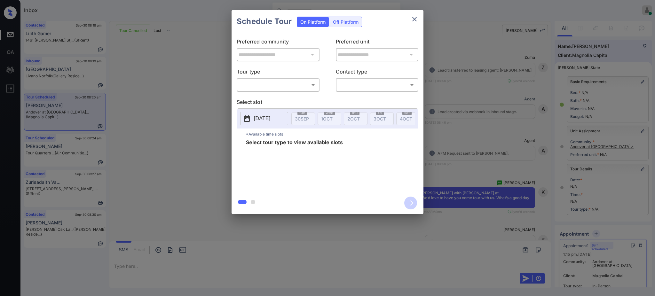
scroll to position [97, 0]
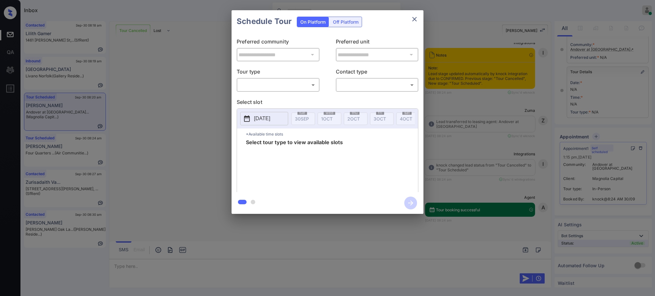
click at [289, 85] on body "Inbox Ajay Kumar Online Set yourself offline Set yourself on break Profile Swit…" at bounding box center [327, 148] width 655 height 296
click at [267, 100] on li "In Person" at bounding box center [277, 100] width 79 height 12
type input "********"
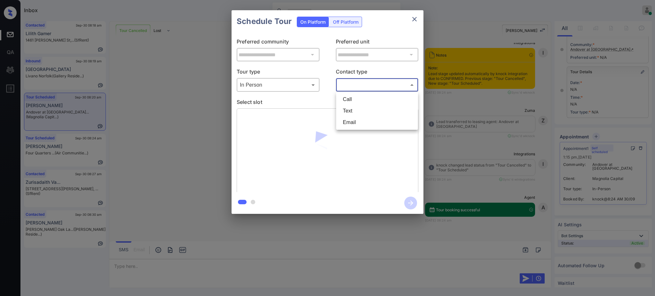
click at [361, 81] on body "Inbox Ajay Kumar Online Set yourself offline Set yourself on break Profile Swit…" at bounding box center [327, 148] width 655 height 296
click at [350, 111] on li "Text" at bounding box center [377, 111] width 79 height 12
type input "****"
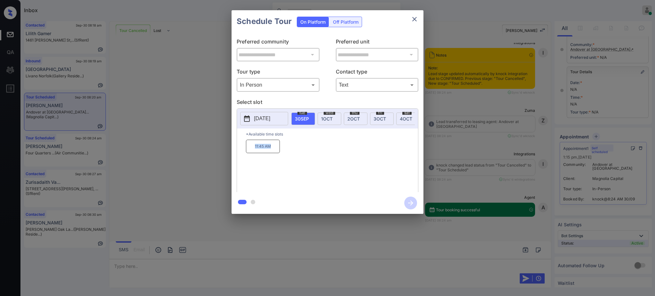
drag, startPoint x: 247, startPoint y: 156, endPoint x: 315, endPoint y: 139, distance: 69.4
click at [287, 152] on div "11:45 AM" at bounding box center [332, 165] width 172 height 51
copy p "11:45 AM"
click at [325, 117] on span "1 OCT" at bounding box center [327, 118] width 12 height 5
drag, startPoint x: 288, startPoint y: 153, endPoint x: 316, endPoint y: 152, distance: 27.5
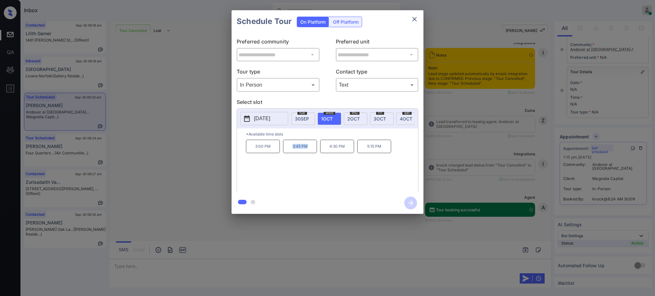
click at [313, 151] on p "3:45 PM" at bounding box center [300, 146] width 34 height 13
copy p "3:45 PM"
drag, startPoint x: 279, startPoint y: 112, endPoint x: 281, endPoint y: 123, distance: 10.8
click at [279, 112] on button "2025-10-01" at bounding box center [264, 118] width 48 height 13
click at [301, 116] on span "30 SEP" at bounding box center [302, 118] width 14 height 5
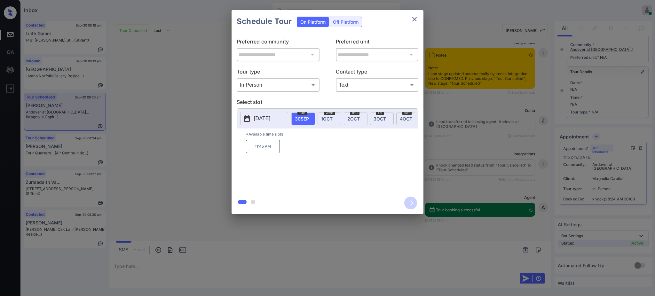
click at [330, 114] on span "wed" at bounding box center [329, 113] width 12 height 4
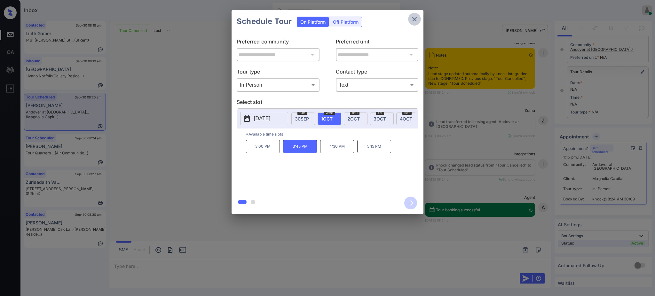
click at [413, 23] on button "close" at bounding box center [414, 19] width 13 height 13
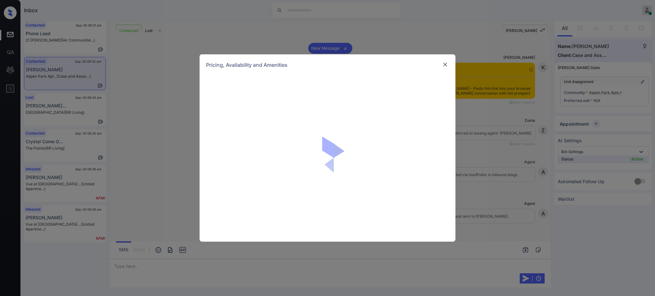
scroll to position [805, 0]
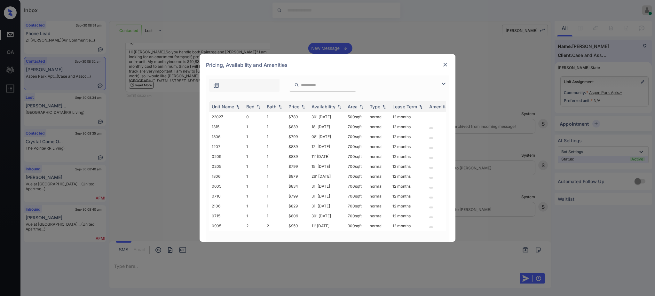
click at [446, 59] on div "Pricing, Availability and Amenities" at bounding box center [327, 64] width 256 height 21
click at [446, 64] on img at bounding box center [445, 64] width 6 height 6
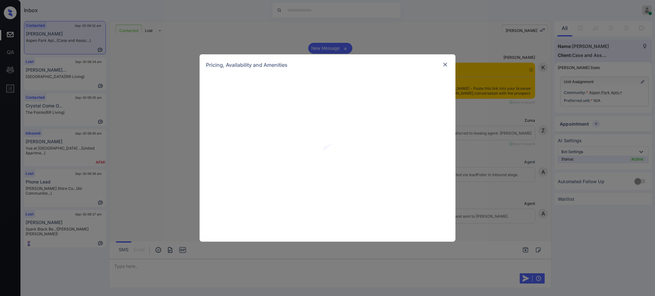
scroll to position [677, 0]
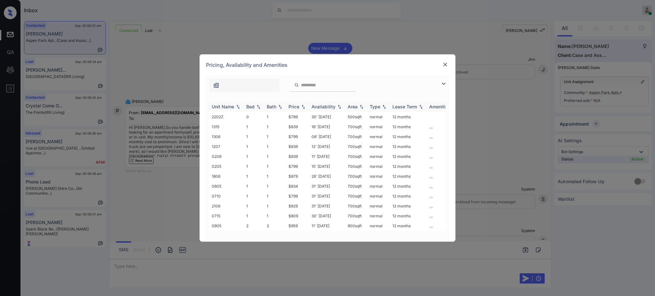
click at [247, 107] on div "Bed" at bounding box center [250, 106] width 8 height 5
click at [252, 107] on div "Bed" at bounding box center [250, 106] width 8 height 5
drag, startPoint x: 284, startPoint y: 215, endPoint x: 316, endPoint y: 216, distance: 32.3
click at [303, 213] on tr "0715 1 1 $809 30' Nov 25 700 sqft normal 12 months" at bounding box center [376, 216] width 334 height 10
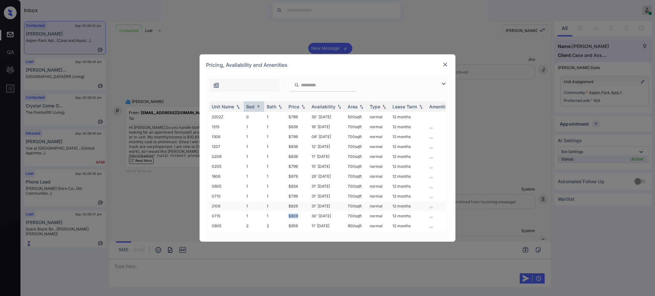
copy tr "$809"
drag, startPoint x: 287, startPoint y: 196, endPoint x: 305, endPoint y: 195, distance: 17.9
click at [304, 195] on td "$799" at bounding box center [297, 196] width 23 height 10
copy td "$799"
click at [442, 62] on img at bounding box center [445, 64] width 6 height 6
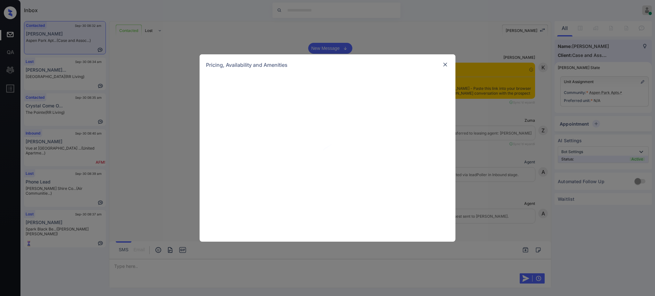
scroll to position [677, 0]
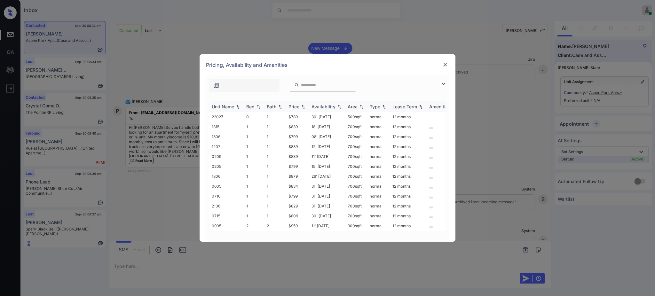
click at [253, 108] on div "Bed" at bounding box center [250, 106] width 8 height 5
click at [252, 105] on div "Bed" at bounding box center [250, 106] width 8 height 5
drag, startPoint x: 287, startPoint y: 194, endPoint x: 303, endPoint y: 197, distance: 15.9
click at [302, 195] on td "$799" at bounding box center [297, 196] width 23 height 10
copy td "$799"
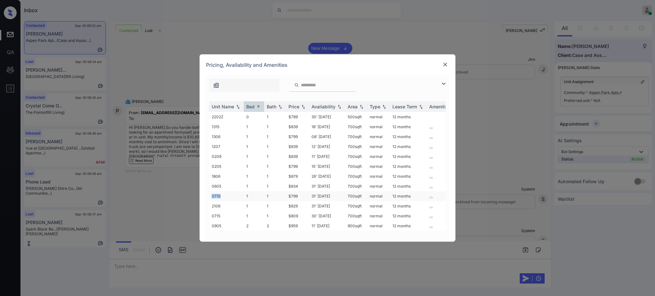
drag, startPoint x: 210, startPoint y: 195, endPoint x: 223, endPoint y: 195, distance: 13.4
click at [222, 195] on td "0710" at bounding box center [226, 196] width 35 height 10
copy td "0710"
click at [443, 64] on img at bounding box center [445, 64] width 6 height 6
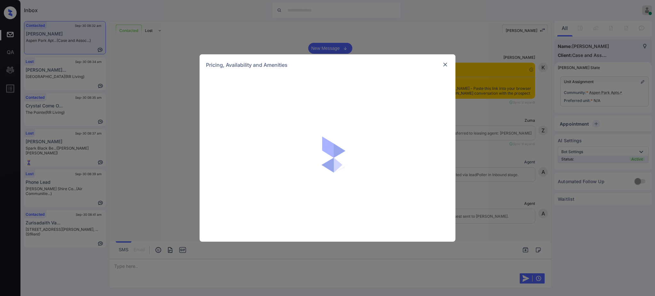
scroll to position [805, 0]
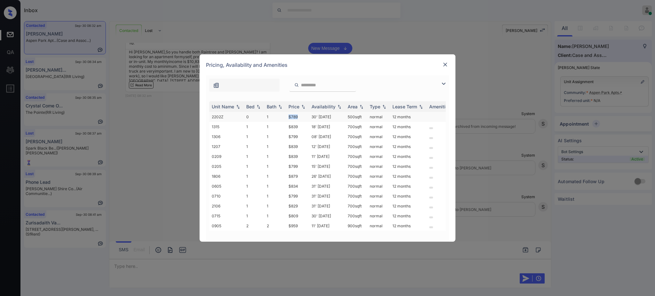
drag, startPoint x: 284, startPoint y: 117, endPoint x: 303, endPoint y: 116, distance: 18.6
click at [302, 116] on tr "2202Z 0 1 $789 30' [DATE] 500 sqft normal 12 months" at bounding box center [376, 117] width 334 height 10
copy tr "$789"
drag, startPoint x: 216, startPoint y: 117, endPoint x: 226, endPoint y: 116, distance: 9.3
click at [224, 116] on td "2202Z" at bounding box center [226, 117] width 35 height 10
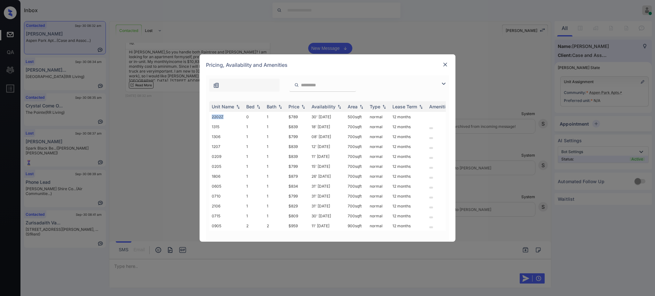
copy td "2202Z"
drag, startPoint x: 288, startPoint y: 196, endPoint x: 300, endPoint y: 197, distance: 12.8
click at [300, 197] on td "$799" at bounding box center [297, 196] width 23 height 10
copy td "$799"
click at [215, 193] on td "0710" at bounding box center [226, 196] width 35 height 10
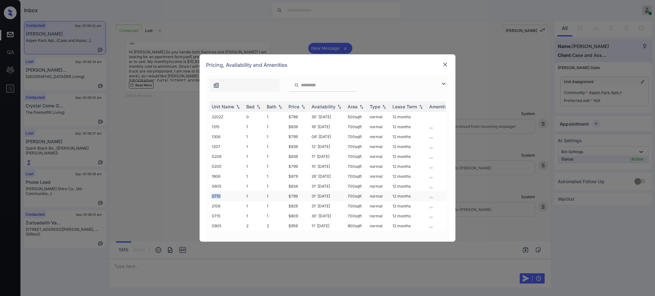
click at [215, 193] on td "0710" at bounding box center [226, 196] width 35 height 10
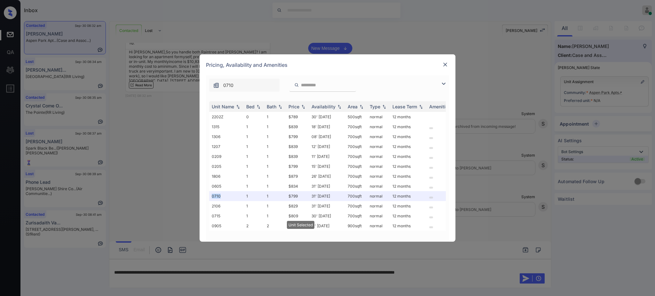
copy td "0710"
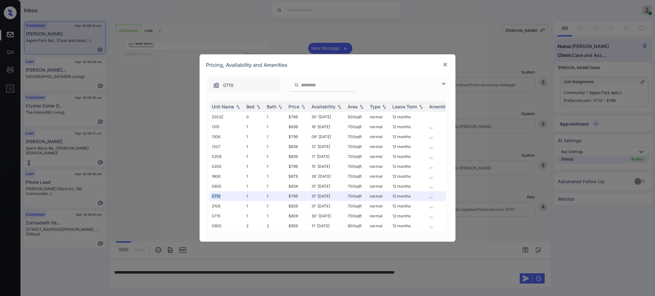
scroll to position [848, 0]
drag, startPoint x: 283, startPoint y: 198, endPoint x: 301, endPoint y: 197, distance: 18.2
click at [301, 197] on tr "0710 1 1 $799 31' Oct 25 700 sqft normal 12 months" at bounding box center [376, 196] width 334 height 10
copy tr "$799"
click at [443, 68] on div at bounding box center [445, 65] width 8 height 8
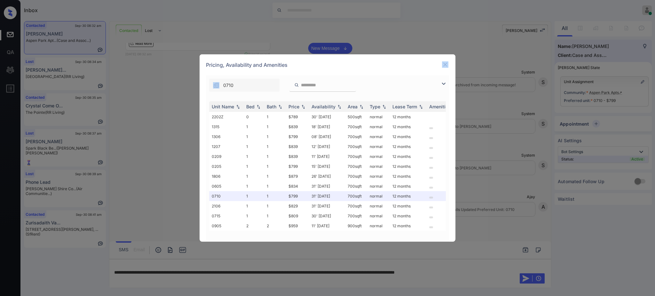
click at [443, 68] on div at bounding box center [445, 65] width 8 height 8
click at [445, 65] on img at bounding box center [445, 64] width 6 height 6
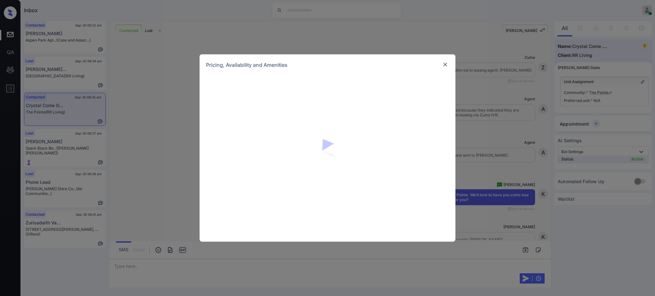
scroll to position [938, 0]
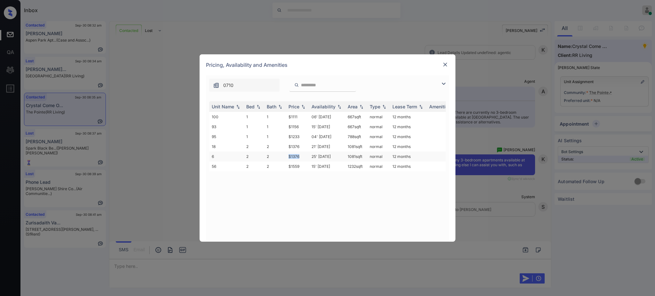
drag, startPoint x: 281, startPoint y: 157, endPoint x: 302, endPoint y: 156, distance: 20.5
click at [302, 156] on tr "6 2 2 $1376 25' Nov 25 1081 sqft normal 12 months" at bounding box center [376, 156] width 334 height 10
drag, startPoint x: 282, startPoint y: 147, endPoint x: 304, endPoint y: 146, distance: 22.1
click at [302, 146] on tr "18 2 2 $1376 21' Oct 25 1081 sqft normal 12 months" at bounding box center [376, 147] width 334 height 10
copy tr "$1376"
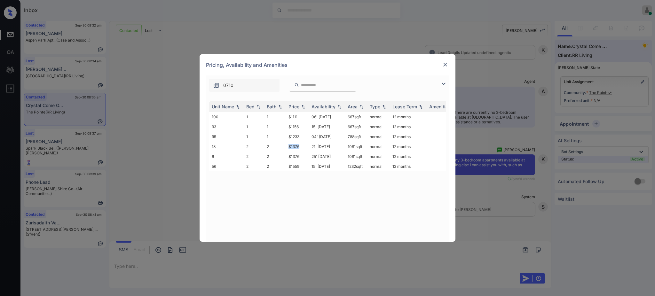
click at [444, 66] on img at bounding box center [445, 64] width 6 height 6
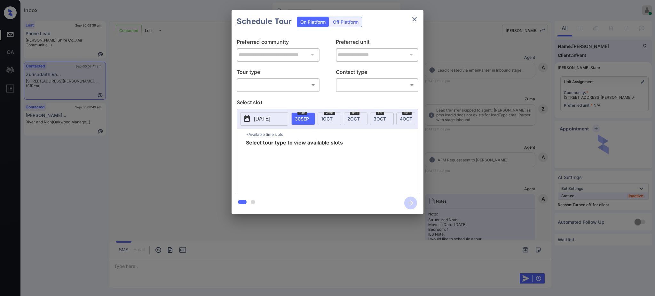
drag, startPoint x: 0, startPoint y: 0, endPoint x: 507, endPoint y: 147, distance: 527.5
click at [507, 147] on div "**********" at bounding box center [327, 112] width 655 height 224
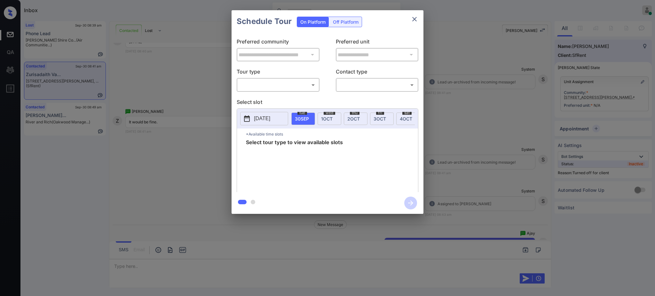
click at [484, 135] on div "**********" at bounding box center [327, 112] width 655 height 224
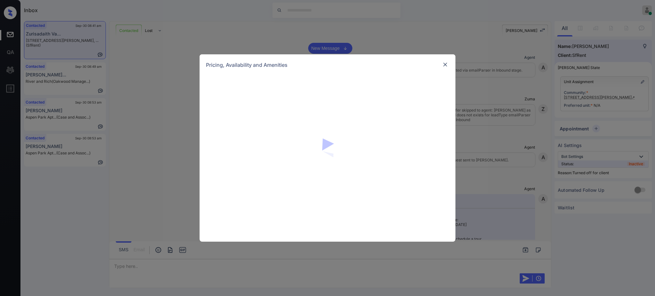
scroll to position [1819, 0]
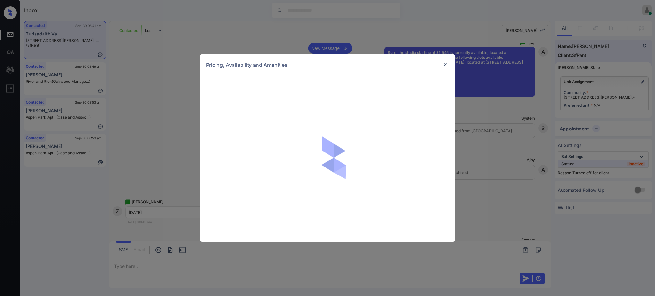
drag, startPoint x: 506, startPoint y: 79, endPoint x: 579, endPoint y: 37, distance: 83.9
click at [508, 75] on div "Pricing, Availability and Amenities" at bounding box center [327, 148] width 655 height 296
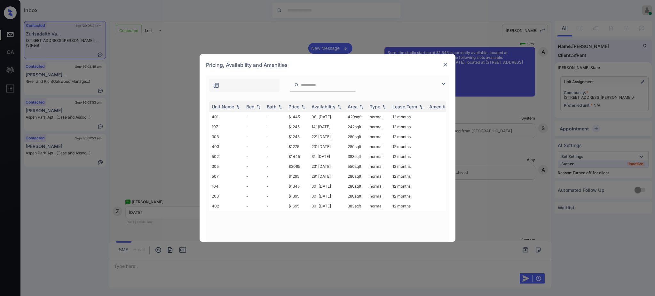
click at [582, 27] on div "**********" at bounding box center [327, 148] width 655 height 296
click at [580, 28] on div "**********" at bounding box center [327, 148] width 655 height 296
click at [443, 64] on img at bounding box center [445, 64] width 6 height 6
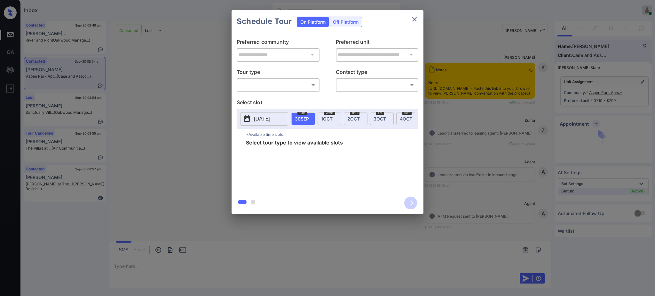
scroll to position [1417, 0]
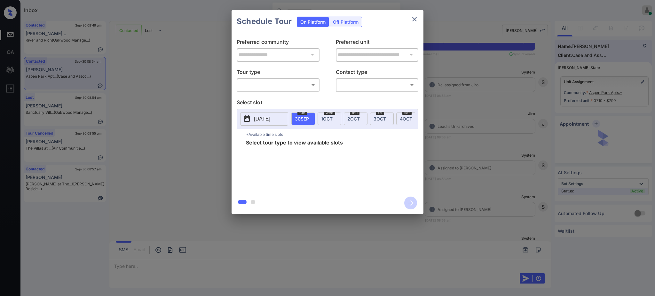
click at [272, 87] on body "Inbox Ajay Kumar Online Set yourself offline Set yourself on break Profile Swit…" at bounding box center [327, 148] width 655 height 296
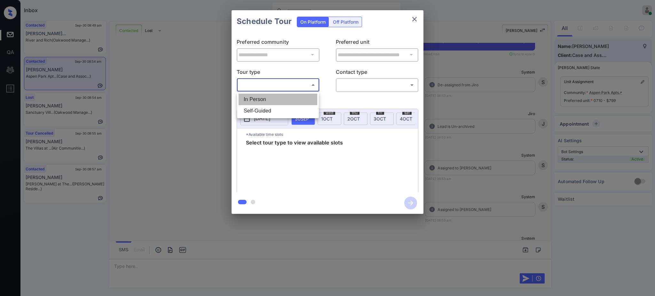
click at [272, 99] on li "In Person" at bounding box center [277, 100] width 79 height 12
type input "********"
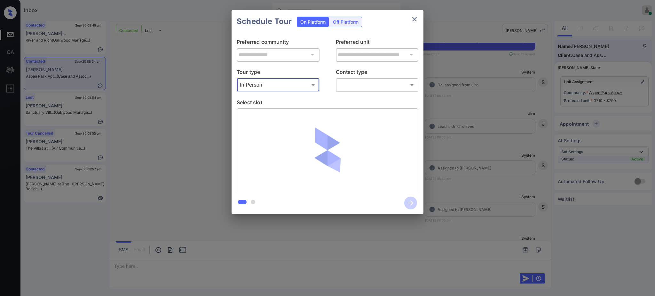
click at [364, 86] on body "Inbox Ajay Kumar Online Set yourself offline Set yourself on break Profile Swit…" at bounding box center [327, 148] width 655 height 296
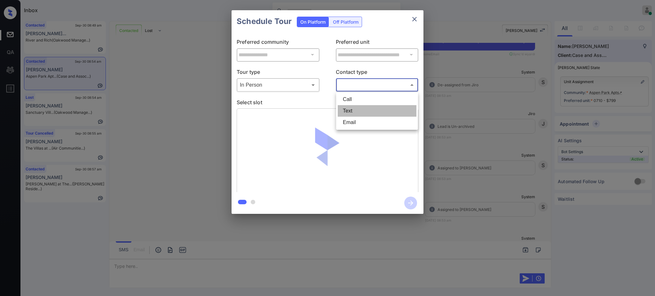
click at [355, 112] on li "Text" at bounding box center [377, 111] width 79 height 12
type input "****"
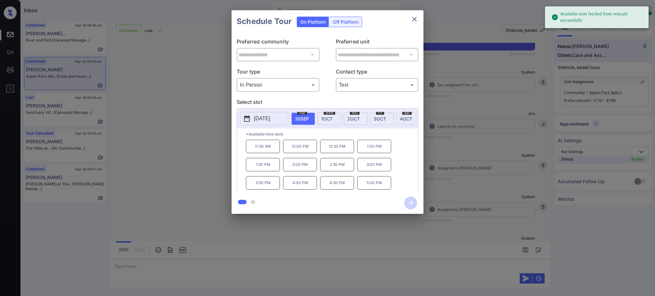
click at [328, 116] on span "[DATE]" at bounding box center [327, 118] width 12 height 5
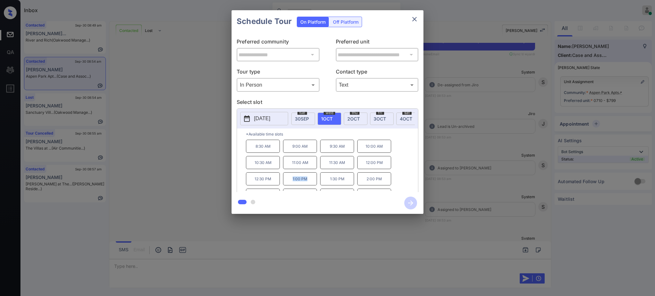
drag, startPoint x: 287, startPoint y: 184, endPoint x: 318, endPoint y: 170, distance: 33.5
click at [307, 185] on p "1:00 PM" at bounding box center [300, 178] width 34 height 13
copy p "1:00 PM"
click at [413, 18] on icon "close" at bounding box center [414, 19] width 8 height 8
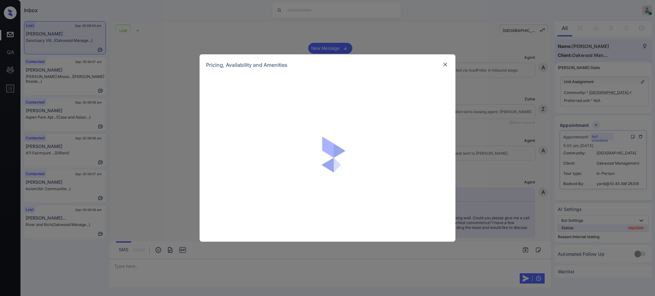
scroll to position [1797, 0]
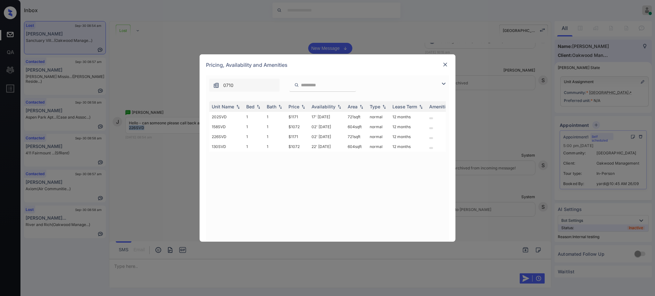
click at [444, 65] on img at bounding box center [445, 64] width 6 height 6
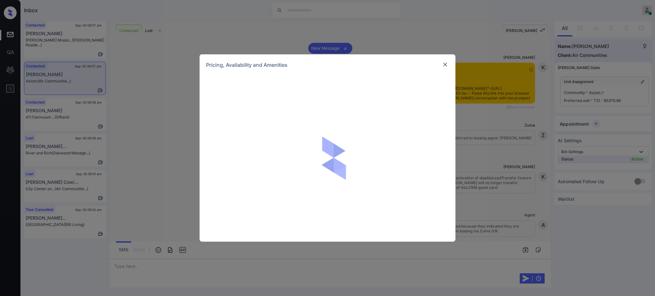
scroll to position [312, 0]
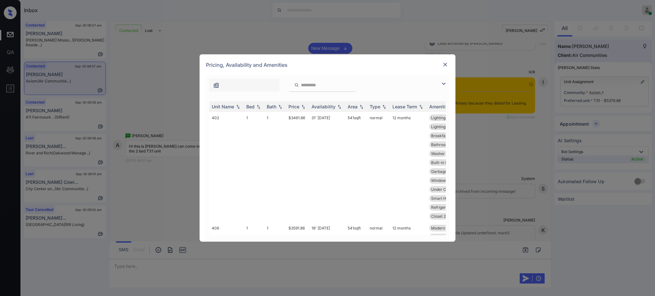
click at [305, 87] on input "search" at bounding box center [326, 84] width 52 height 5
paste input "***"
type input "***"
drag, startPoint x: 287, startPoint y: 116, endPoint x: 299, endPoint y: 118, distance: 12.7
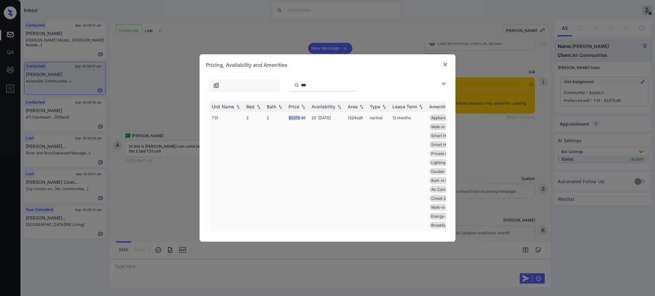
click at [299, 118] on td "$5376.86" at bounding box center [297, 171] width 23 height 119
copy td "$5376"
click at [446, 62] on img at bounding box center [445, 64] width 6 height 6
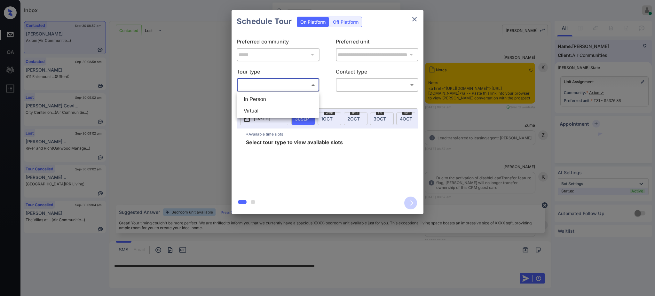
click at [275, 84] on body "Inbox [PERSON_NAME] Online Set yourself offline Set yourself on break Profile S…" at bounding box center [327, 148] width 655 height 296
click at [268, 101] on ul "In Person Virtual" at bounding box center [278, 105] width 82 height 26
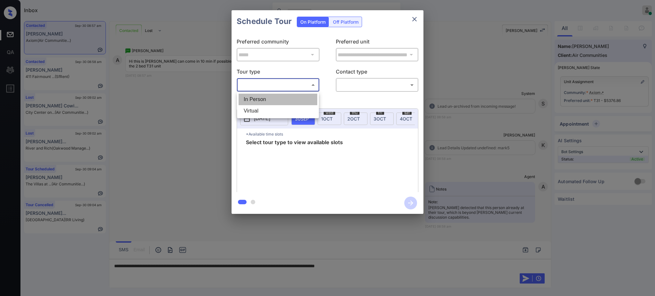
click at [277, 101] on li "In Person" at bounding box center [277, 100] width 79 height 12
type input "********"
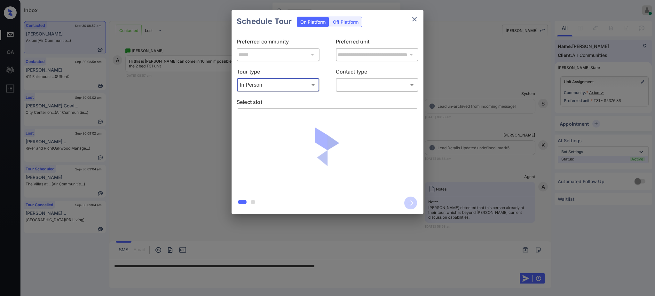
click at [367, 79] on div "​ ​" at bounding box center [377, 85] width 83 height 14
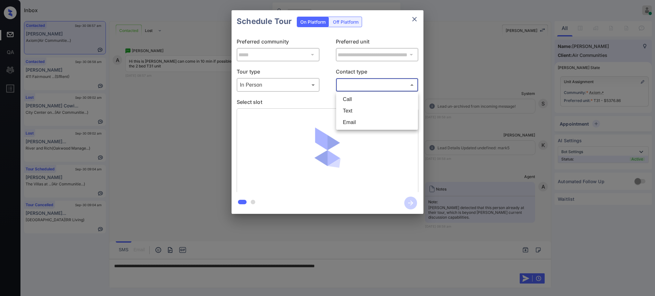
click at [361, 86] on body "Inbox Ajay Kumar Online Set yourself offline Set yourself on break Profile Swit…" at bounding box center [327, 148] width 655 height 296
click at [360, 106] on li "Text" at bounding box center [377, 111] width 79 height 12
type input "****"
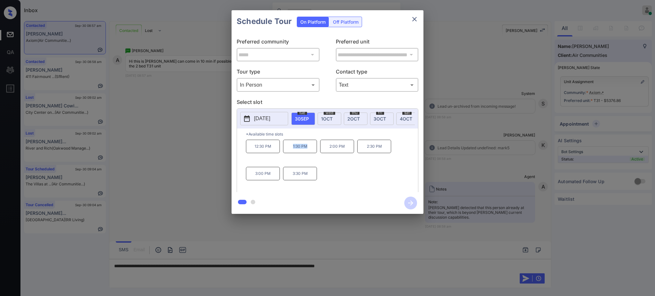
drag, startPoint x: 289, startPoint y: 151, endPoint x: 320, endPoint y: 153, distance: 31.7
click at [311, 153] on p "1:30 PM" at bounding box center [300, 146] width 34 height 13
copy p "1:30 PM"
click at [412, 22] on icon "close" at bounding box center [414, 19] width 8 height 8
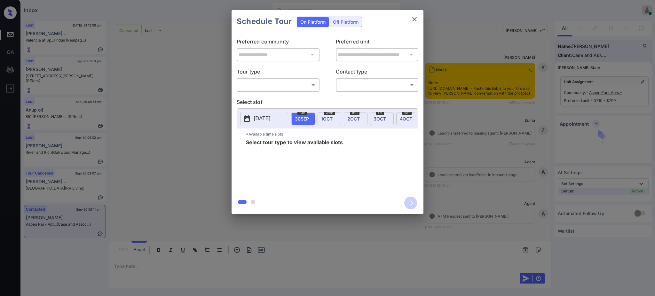
click at [268, 87] on body "Inbox [PERSON_NAME] Online Set yourself offline Set yourself on break Profile S…" at bounding box center [327, 148] width 655 height 296
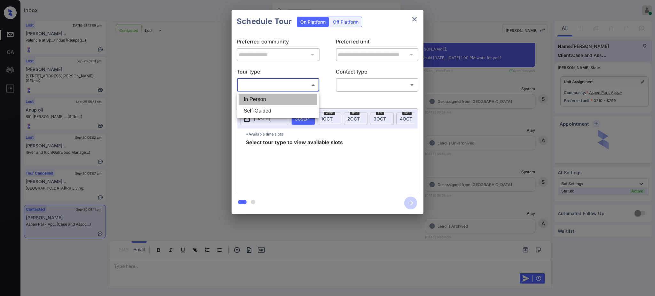
click at [267, 99] on li "In Person" at bounding box center [277, 100] width 79 height 12
type input "********"
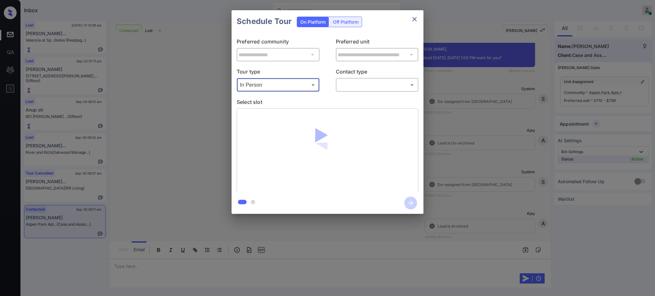
click at [367, 77] on p "Contact type" at bounding box center [377, 73] width 83 height 10
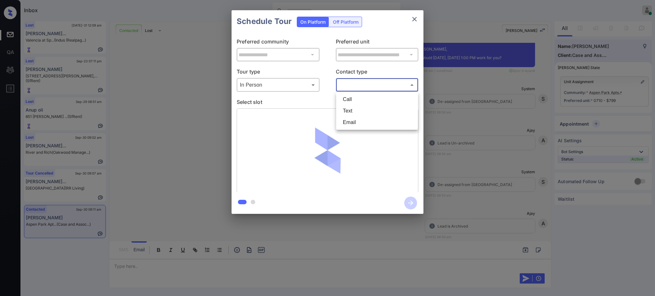
click at [359, 87] on body "Inbox Ajay Kumar Online Set yourself offline Set yourself on break Profile Swit…" at bounding box center [327, 148] width 655 height 296
click at [352, 111] on li "Text" at bounding box center [377, 111] width 79 height 12
type input "****"
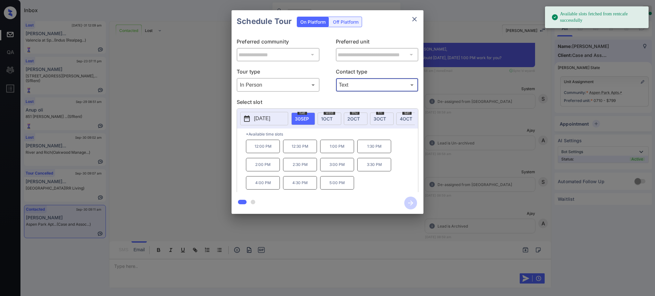
click at [322, 119] on span "1 OCT" at bounding box center [327, 118] width 12 height 5
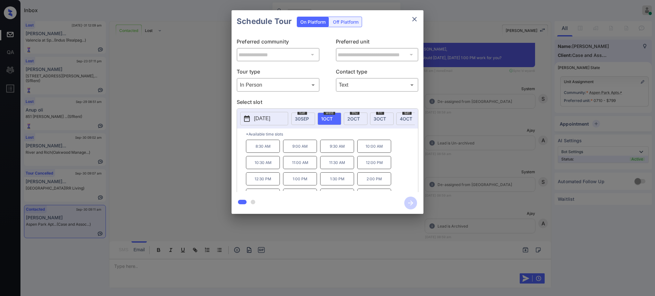
click at [304, 185] on p "1:00 PM" at bounding box center [300, 178] width 34 height 13
click at [410, 202] on icon "button" at bounding box center [410, 203] width 13 height 13
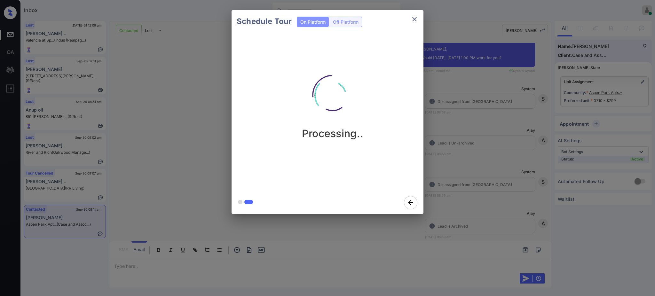
click at [467, 197] on div "Schedule Tour On Platform Off Platform Processing.." at bounding box center [327, 112] width 655 height 224
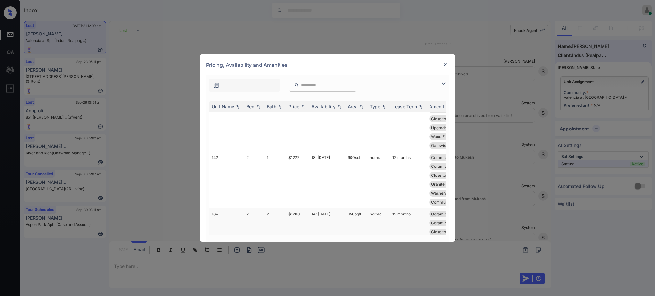
scroll to position [215, 0]
drag, startPoint x: 285, startPoint y: 148, endPoint x: 309, endPoint y: 152, distance: 24.4
click at [307, 159] on tr "164 2 2 $1200 14' [DATE] 950 sqft normal 12 months Ceramic Tile Ba... Ceramic T…" at bounding box center [376, 187] width 334 height 57
copy tr "$1200"
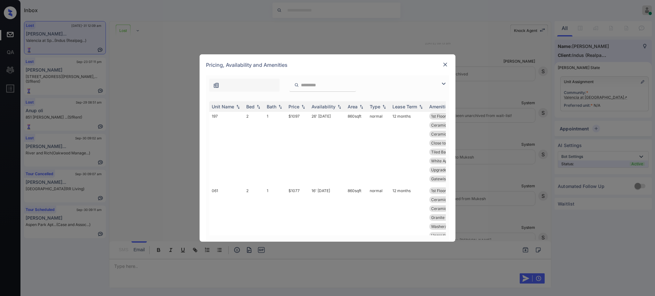
scroll to position [0, 0]
click at [444, 62] on img at bounding box center [445, 64] width 6 height 6
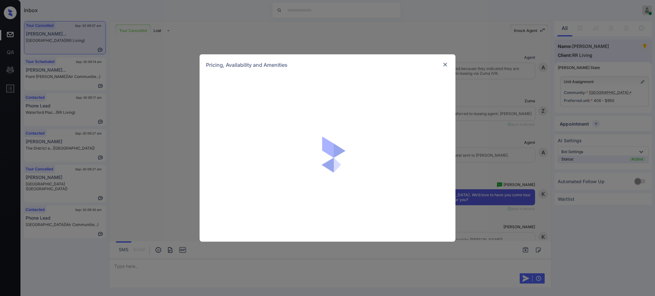
scroll to position [2395, 0]
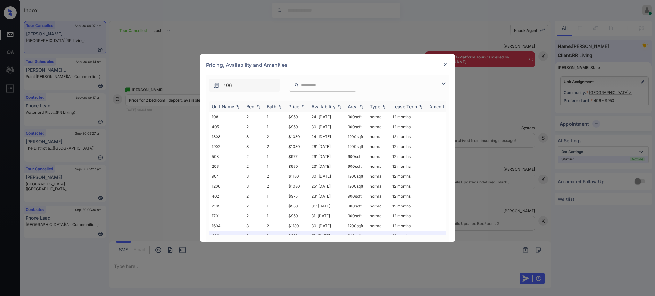
click at [249, 109] on div "Bed" at bounding box center [250, 106] width 8 height 5
click at [443, 65] on img at bounding box center [445, 64] width 6 height 6
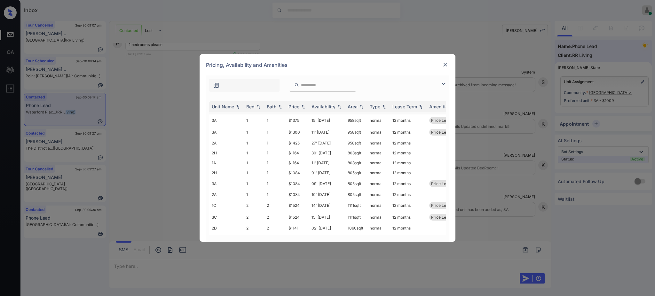
scroll to position [85, 0]
drag, startPoint x: 285, startPoint y: 174, endPoint x: 308, endPoint y: 177, distance: 23.5
click at [303, 176] on tr "3A 1 1 $1300 11' [DATE] 958 sqft normal 12 months Price Leader" at bounding box center [376, 175] width 334 height 12
drag, startPoint x: 284, startPoint y: 144, endPoint x: 306, endPoint y: 144, distance: 21.7
click at [306, 144] on tr "3H 1 1 $1199 11' [DATE] 805 sqft normal 12 months Price Leader" at bounding box center [376, 142] width 334 height 12
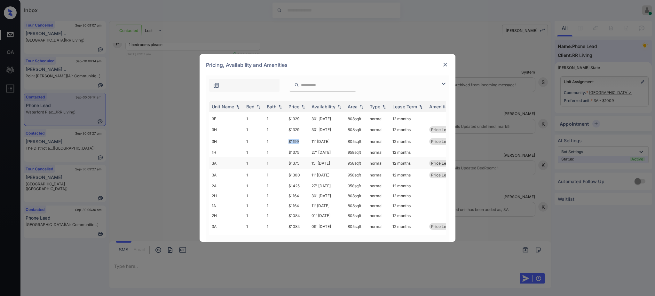
copy tr "$1199"
drag, startPoint x: 288, startPoint y: 158, endPoint x: 306, endPoint y: 160, distance: 17.7
click at [303, 158] on td "$1009" at bounding box center [297, 157] width 23 height 12
copy td "$1009"
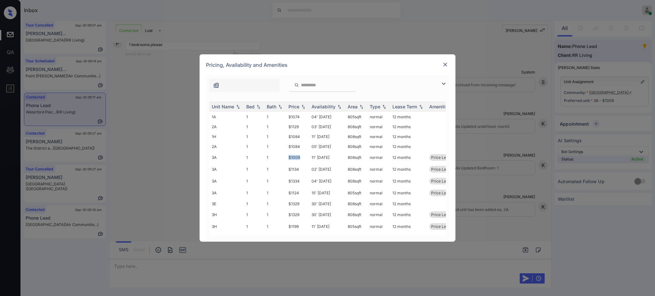
click at [445, 66] on img at bounding box center [445, 64] width 6 height 6
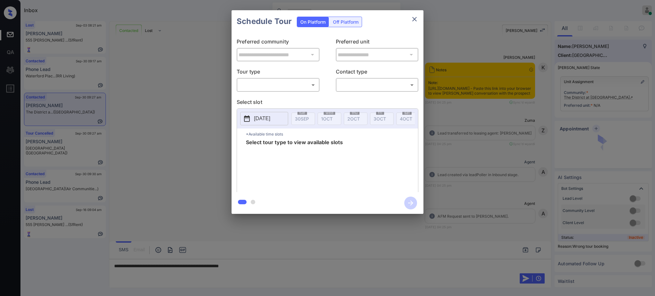
scroll to position [1307, 0]
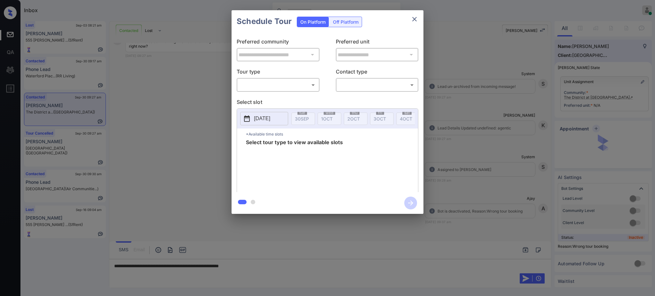
click at [269, 87] on body "Inbox Ajay Kumar Online Set yourself offline Set yourself on break Profile Swit…" at bounding box center [327, 148] width 655 height 296
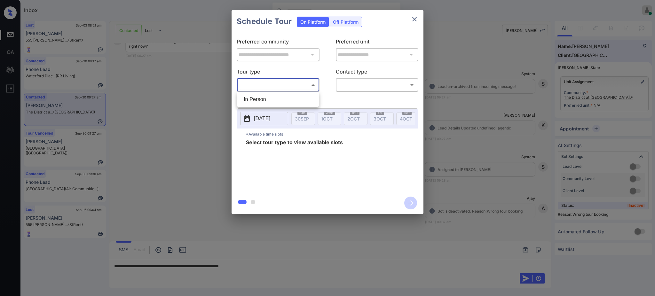
drag, startPoint x: 269, startPoint y: 84, endPoint x: 340, endPoint y: 94, distance: 71.2
click at [262, 97] on li "In Person" at bounding box center [277, 100] width 79 height 12
type input "********"
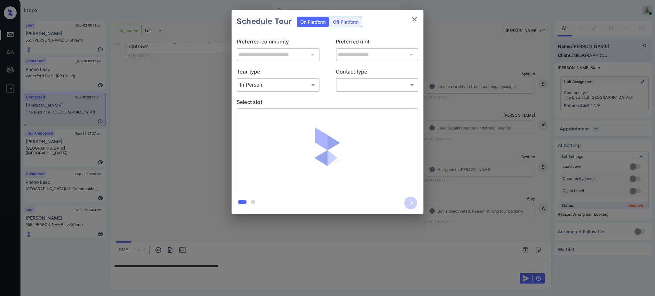
click at [352, 92] on div "**********" at bounding box center [327, 112] width 192 height 159
click at [352, 89] on body "Inbox Ajay Kumar Online Set yourself offline Set yourself on break Profile Swit…" at bounding box center [327, 148] width 655 height 296
click at [349, 109] on li "Text" at bounding box center [377, 111] width 79 height 12
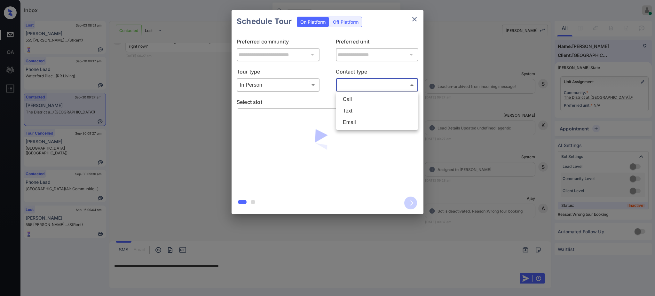
type input "****"
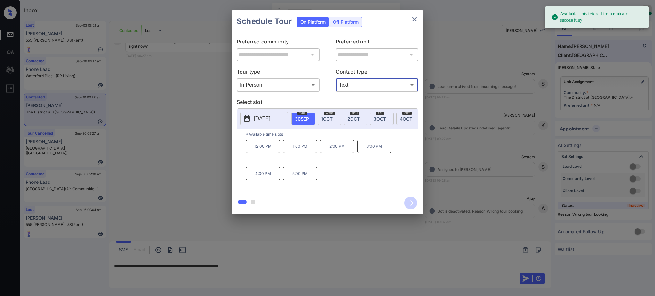
click at [270, 120] on p "2025-09-30" at bounding box center [262, 119] width 16 height 8
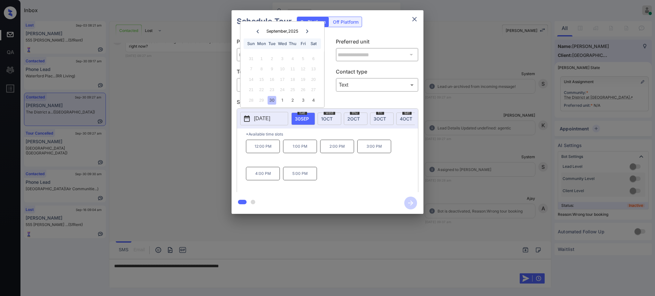
click at [306, 31] on icon at bounding box center [307, 31] width 2 height 4
drag, startPoint x: 260, startPoint y: 27, endPoint x: 275, endPoint y: 51, distance: 28.6
click at [260, 27] on div at bounding box center [257, 31] width 9 height 8
click at [310, 99] on div "4" at bounding box center [313, 100] width 9 height 9
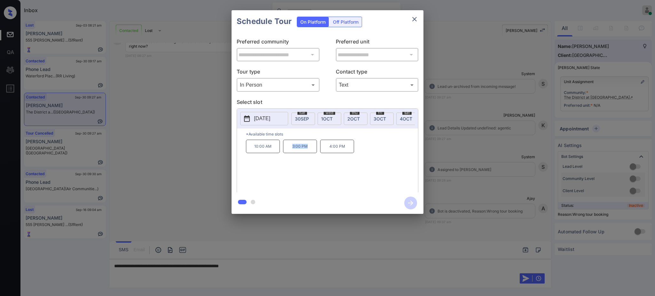
drag, startPoint x: 289, startPoint y: 150, endPoint x: 311, endPoint y: 151, distance: 22.4
click at [308, 151] on p "3:00 PM" at bounding box center [300, 146] width 34 height 13
copy p "3:00 PM"
click at [406, 27] on div "Schedule Tour On Platform Off Platform" at bounding box center [327, 21] width 192 height 22
click at [265, 273] on div at bounding box center [327, 148] width 655 height 296
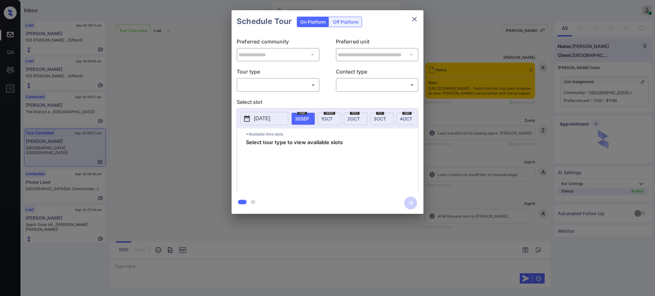
scroll to position [2414, 0]
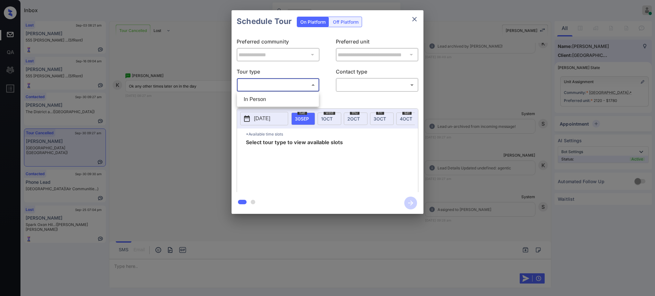
click at [281, 83] on body "Inbox Ajay Kumar Online Set yourself offline Set yourself on break Profile Swit…" at bounding box center [327, 148] width 655 height 296
click at [263, 101] on li "In Person" at bounding box center [277, 100] width 79 height 12
type input "********"
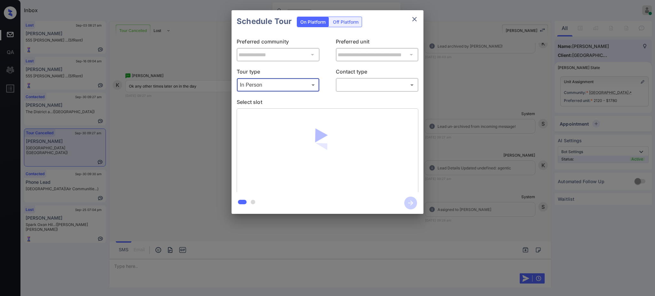
click at [373, 88] on body "Inbox Ajay Kumar Online Set yourself offline Set yourself on break Profile Swit…" at bounding box center [327, 148] width 655 height 296
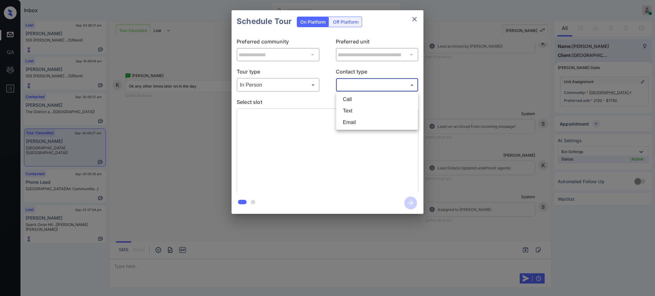
click at [355, 111] on li "Text" at bounding box center [377, 111] width 79 height 12
type input "****"
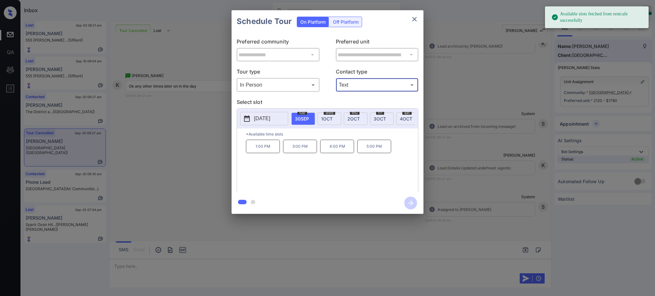
click at [301, 118] on span "30 SEP" at bounding box center [302, 118] width 14 height 5
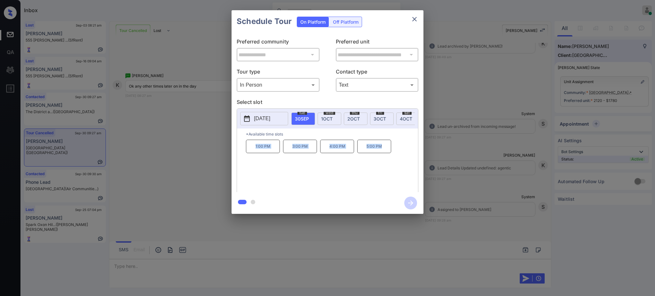
drag, startPoint x: 249, startPoint y: 154, endPoint x: 390, endPoint y: 152, distance: 141.0
click at [389, 152] on div "1:00 PM 3:00 PM 4:00 PM 5:00 PM" at bounding box center [332, 165] width 172 height 51
copy div "1:00 PM 3:00 PM 4:00 PM 5:00 PM"
click at [413, 25] on button "close" at bounding box center [414, 19] width 13 height 13
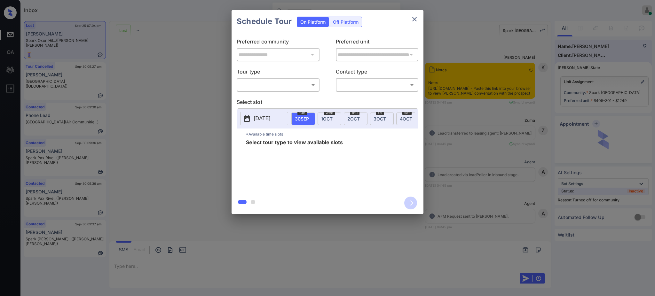
scroll to position [776, 0]
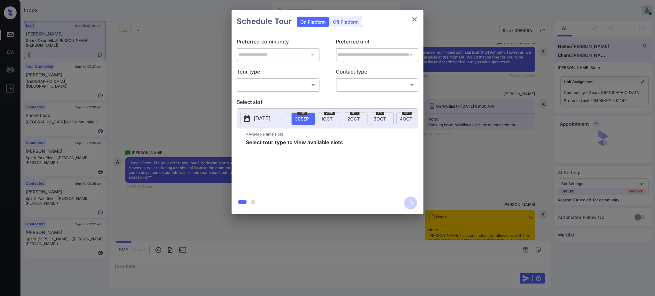
click at [268, 84] on body "Inbox [PERSON_NAME] Online Set yourself offline Set yourself on break Profile S…" at bounding box center [327, 148] width 655 height 296
click at [258, 102] on li "In Person" at bounding box center [277, 100] width 79 height 12
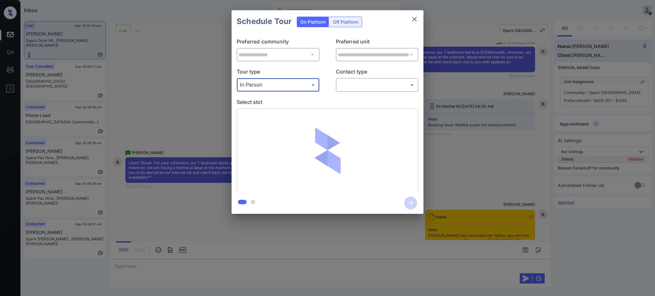
type input "********"
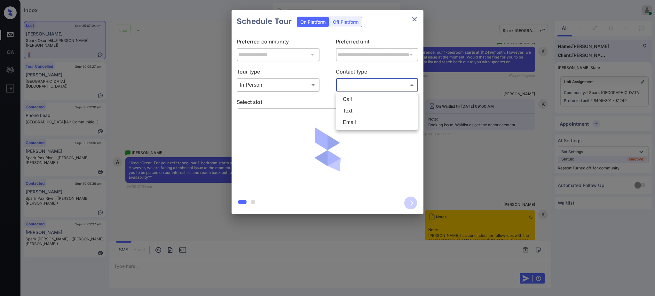
click at [351, 82] on body "Inbox [PERSON_NAME] Online Set yourself offline Set yourself on break Profile S…" at bounding box center [327, 148] width 655 height 296
drag, startPoint x: 349, startPoint y: 105, endPoint x: 348, endPoint y: 112, distance: 7.0
click at [349, 105] on li "Text" at bounding box center [377, 111] width 79 height 12
type input "****"
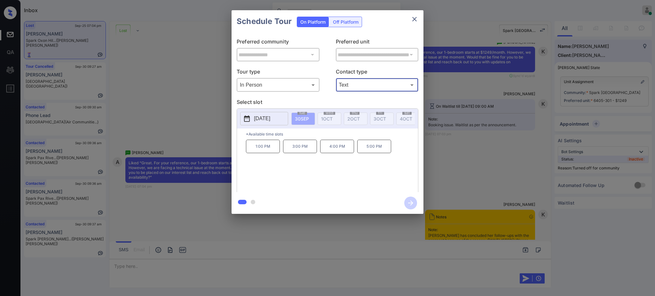
click at [270, 120] on p "[DATE]" at bounding box center [262, 119] width 16 height 8
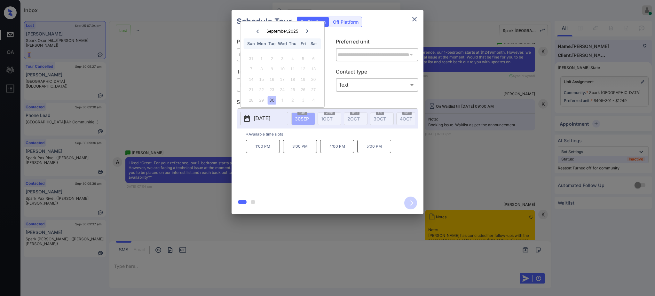
drag, startPoint x: 306, startPoint y: 26, endPoint x: 314, endPoint y: 35, distance: 12.9
click at [306, 25] on div "September , 2025 Sun Mon Tue Wed Thu Fri Sat" at bounding box center [282, 36] width 84 height 30
click at [305, 27] on div at bounding box center [307, 31] width 9 height 8
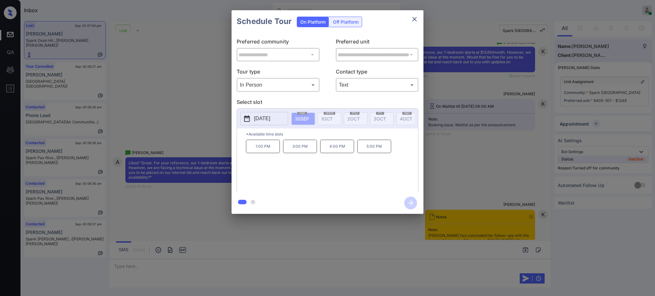
click at [434, 151] on div "**********" at bounding box center [327, 112] width 655 height 224
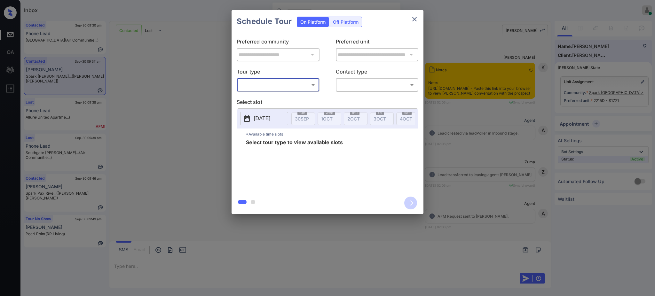
click at [280, 85] on body "Inbox [PERSON_NAME] Online Set yourself offline Set yourself on break Profile S…" at bounding box center [327, 148] width 655 height 296
type input "********"
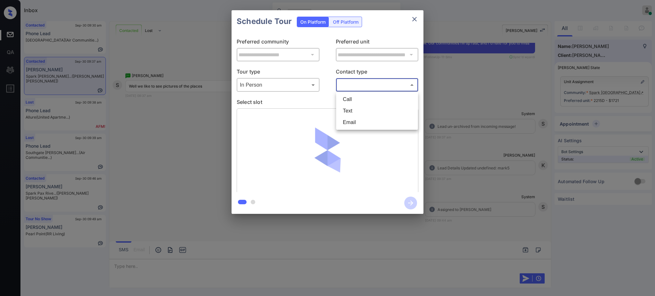
click at [350, 84] on body "Inbox [PERSON_NAME] Online Set yourself offline Set yourself on break Profile S…" at bounding box center [327, 148] width 655 height 296
click at [349, 110] on li "Text" at bounding box center [377, 111] width 79 height 12
type input "****"
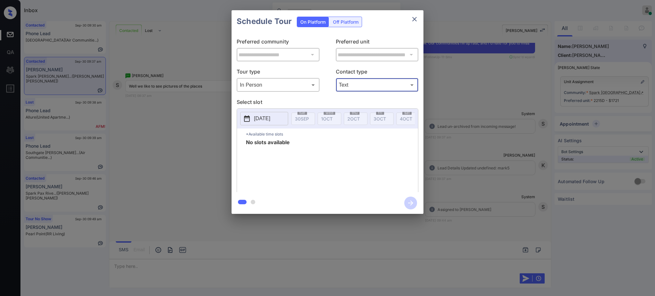
click at [265, 120] on p "[DATE]" at bounding box center [262, 119] width 16 height 8
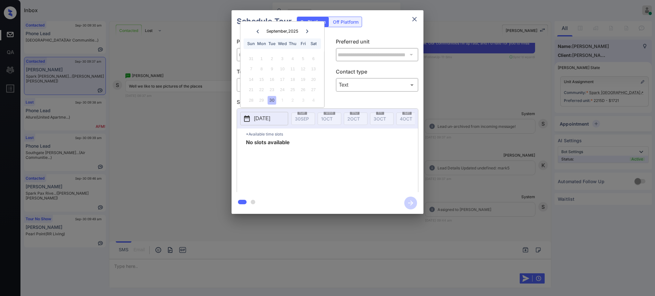
click at [309, 29] on div at bounding box center [307, 31] width 9 height 8
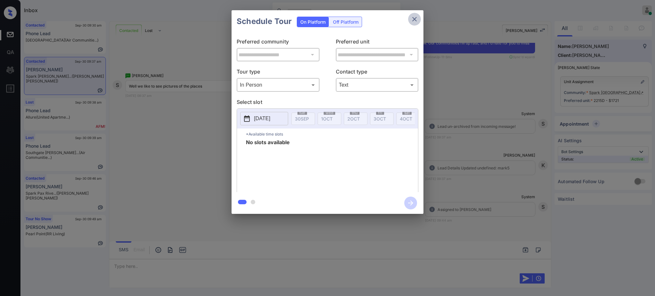
click at [413, 19] on icon "close" at bounding box center [414, 19] width 8 height 8
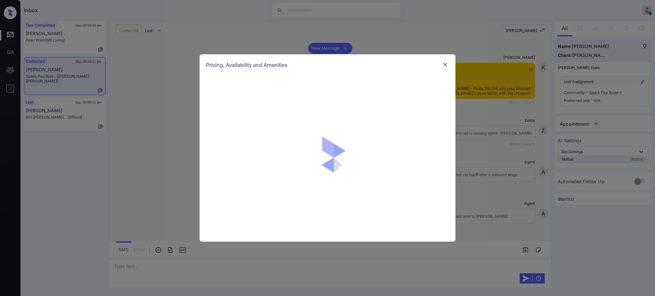
scroll to position [1171, 0]
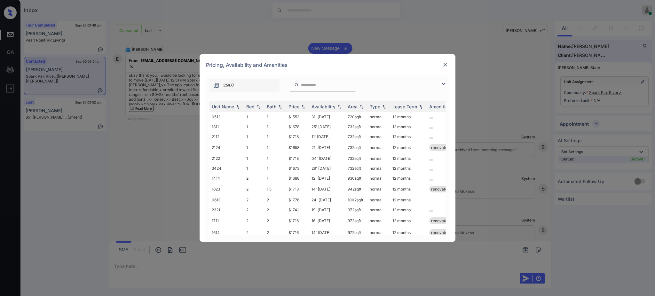
drag, startPoint x: 521, startPoint y: 148, endPoint x: 511, endPoint y: 126, distance: 24.3
click at [522, 148] on div "**********" at bounding box center [327, 148] width 655 height 296
click at [448, 65] on div at bounding box center [445, 65] width 8 height 8
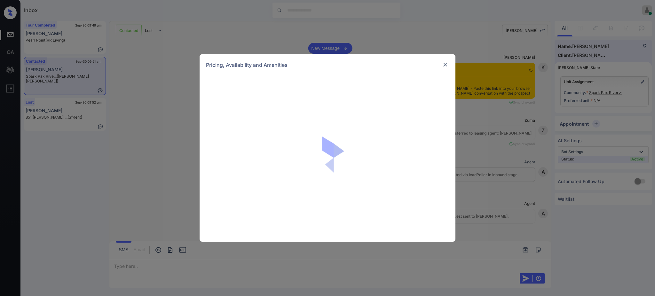
scroll to position [1171, 0]
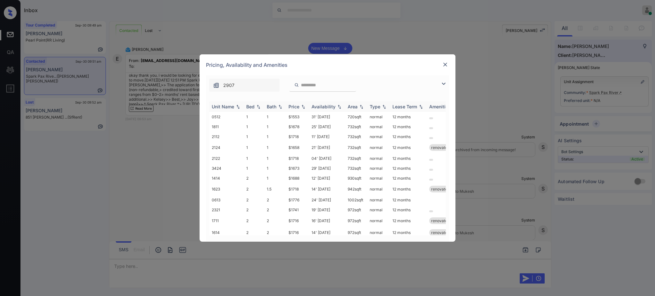
click at [254, 107] on div "Bed" at bounding box center [250, 106] width 8 height 5
click at [254, 107] on div "Bed" at bounding box center [253, 106] width 15 height 5
click at [288, 161] on td "$1718" at bounding box center [297, 158] width 23 height 10
drag, startPoint x: 288, startPoint y: 160, endPoint x: 303, endPoint y: 160, distance: 15.7
click at [302, 160] on td "$1718" at bounding box center [297, 158] width 23 height 10
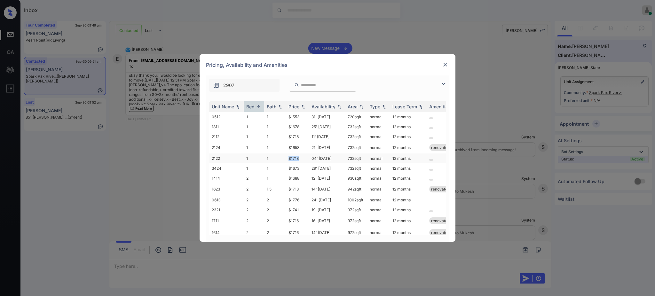
copy td "$1718"
click at [446, 62] on img at bounding box center [445, 64] width 6 height 6
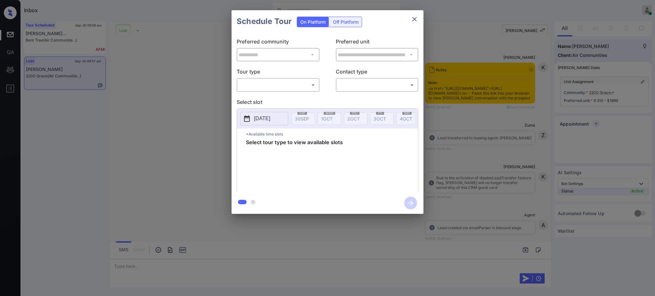
scroll to position [3602, 0]
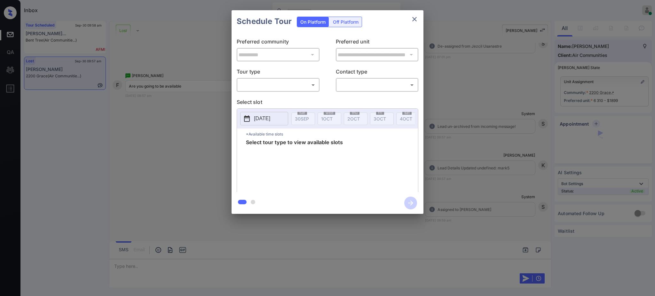
click at [264, 85] on body "Inbox Ajay Kumar Online Set yourself offline Set yourself on break Profile Swit…" at bounding box center [327, 148] width 655 height 296
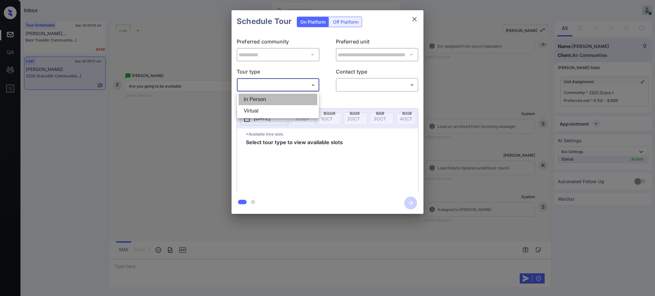
click at [265, 105] on li "In Person" at bounding box center [277, 100] width 79 height 12
type input "********"
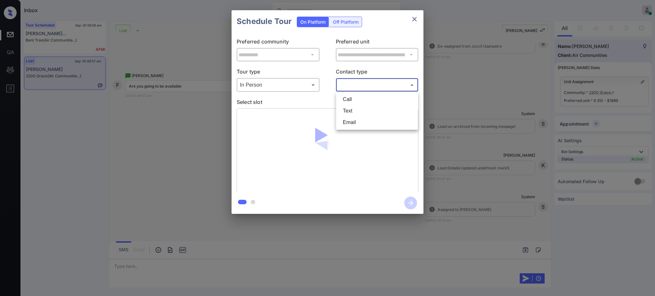
click at [376, 84] on body "Inbox Ajay Kumar Online Set yourself offline Set yourself on break Profile Swit…" at bounding box center [327, 148] width 655 height 296
click at [360, 109] on li "Text" at bounding box center [377, 111] width 79 height 12
type input "****"
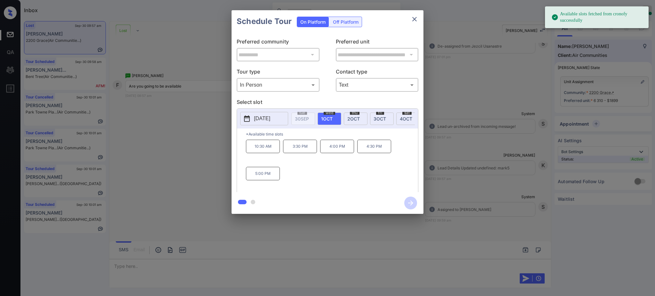
click at [270, 119] on p "2025-10-01" at bounding box center [262, 119] width 16 height 8
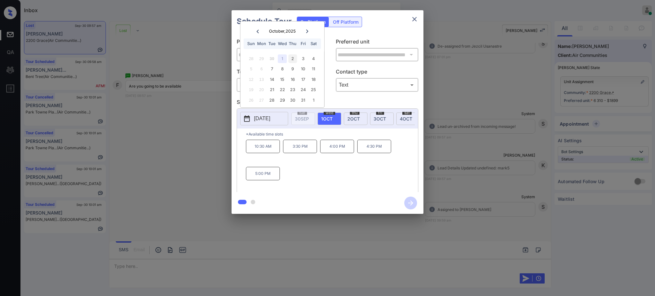
click at [293, 54] on div "2" at bounding box center [292, 58] width 9 height 9
click at [469, 168] on div "**********" at bounding box center [327, 112] width 655 height 224
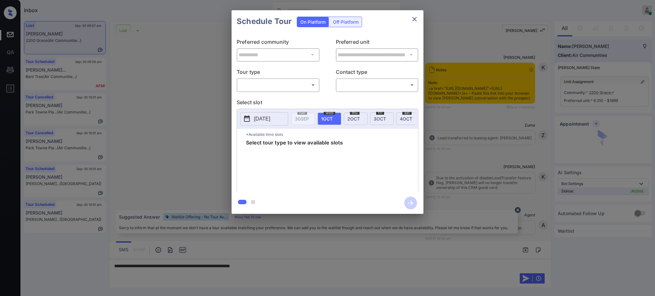
scroll to position [3602, 0]
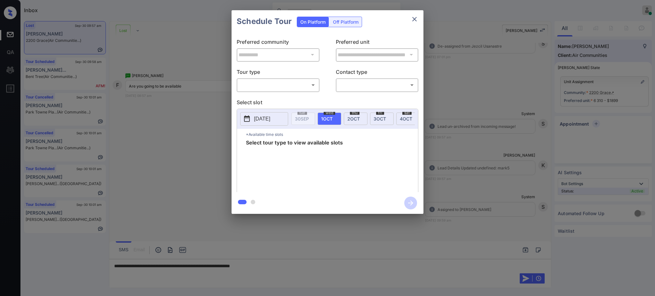
click at [267, 115] on p "[DATE]" at bounding box center [262, 119] width 16 height 8
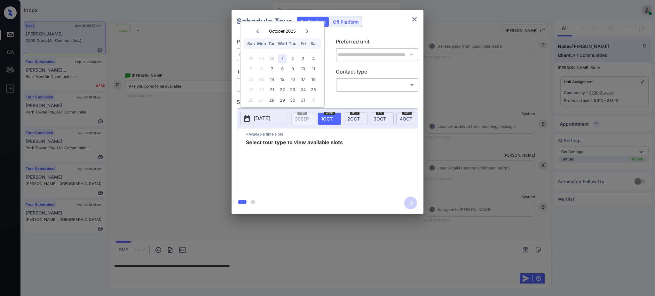
click at [281, 266] on div at bounding box center [327, 148] width 655 height 296
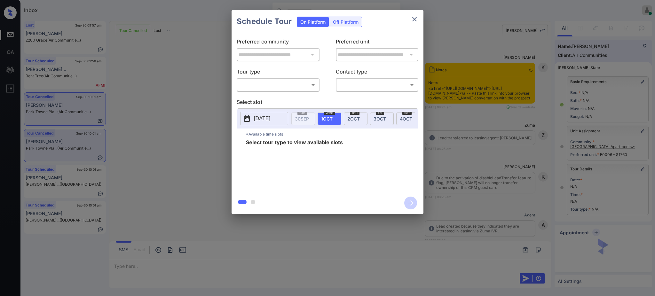
scroll to position [5247, 0]
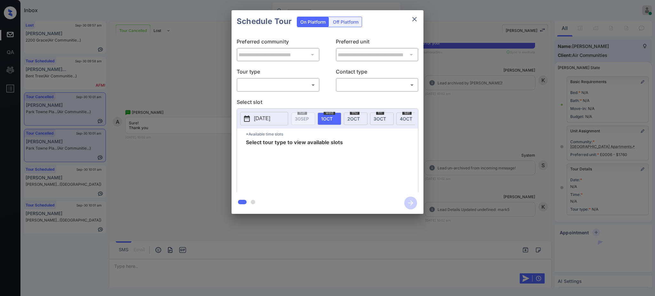
drag, startPoint x: 268, startPoint y: 76, endPoint x: 268, endPoint y: 81, distance: 4.8
click at [268, 76] on p "Tour type" at bounding box center [278, 73] width 83 height 10
click at [268, 85] on body "Inbox Ajay Kumar Online Set yourself offline Set yourself on break Profile Swit…" at bounding box center [327, 148] width 655 height 296
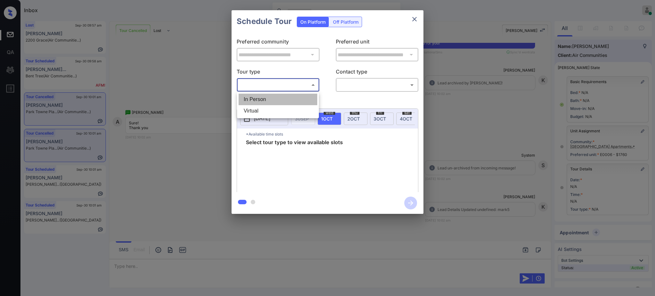
click at [266, 103] on li "In Person" at bounding box center [277, 100] width 79 height 12
type input "********"
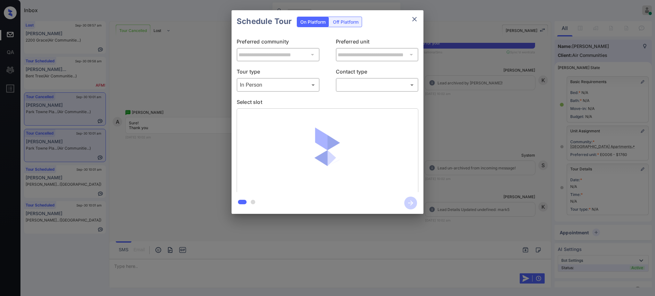
click at [483, 136] on div "**********" at bounding box center [327, 112] width 655 height 224
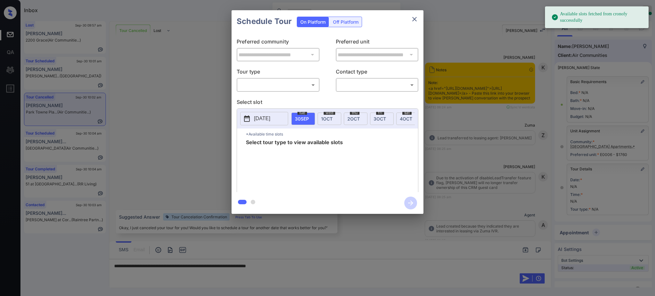
scroll to position [5247, 0]
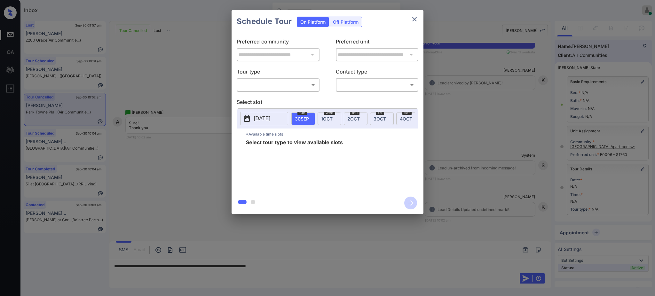
click at [267, 117] on p "[DATE]" at bounding box center [262, 119] width 16 height 8
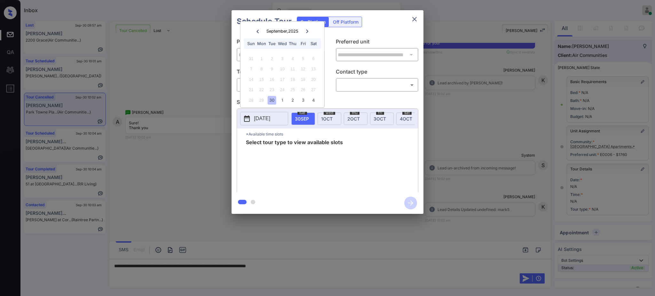
click at [308, 268] on div at bounding box center [327, 148] width 655 height 296
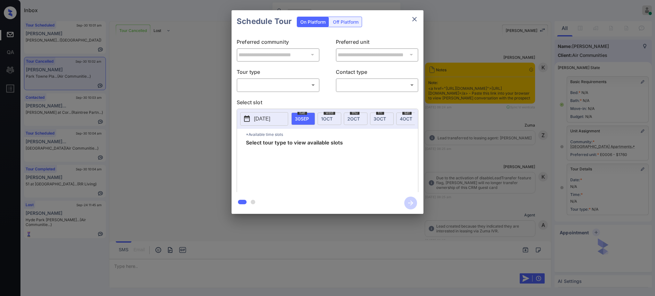
scroll to position [33, 0]
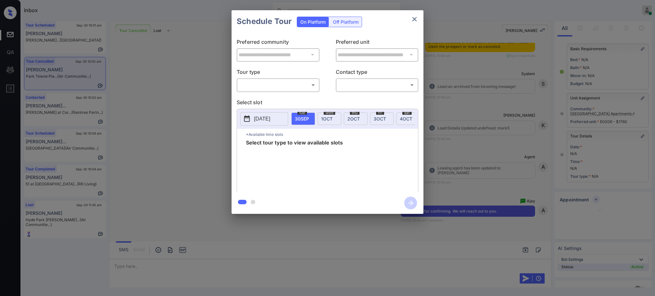
click at [277, 79] on div "​ ​" at bounding box center [278, 85] width 83 height 14
click at [274, 85] on body "Inbox [PERSON_NAME] Online Set yourself offline Set yourself on break Profile S…" at bounding box center [327, 148] width 655 height 296
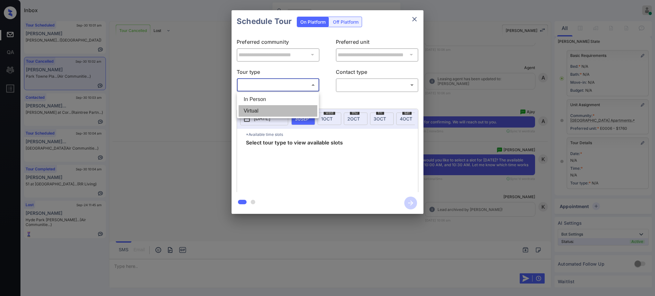
scroll to position [5847, 0]
click at [267, 103] on ul "In Person Virtual" at bounding box center [278, 105] width 82 height 26
click at [267, 103] on li "In Person" at bounding box center [277, 100] width 79 height 12
type input "********"
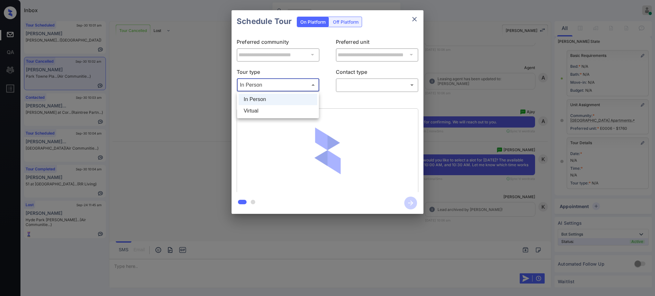
click at [264, 87] on body "Inbox Ajay Kumar Online Set yourself offline Set yourself on break Profile Swit…" at bounding box center [327, 148] width 655 height 296
click at [265, 99] on li "In Person" at bounding box center [277, 100] width 79 height 12
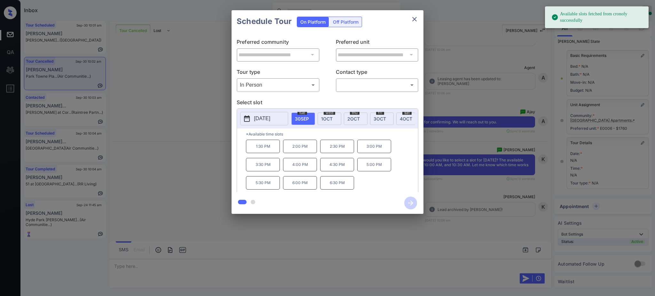
click at [453, 149] on div "**********" at bounding box center [327, 112] width 655 height 224
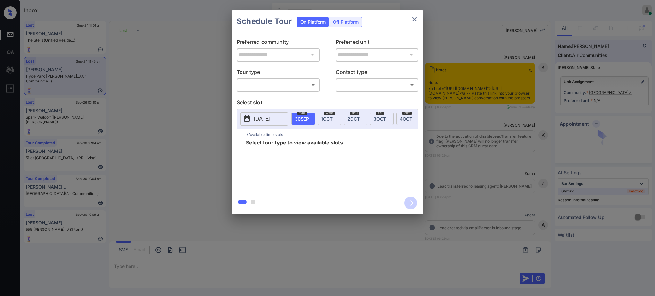
scroll to position [3987, 0]
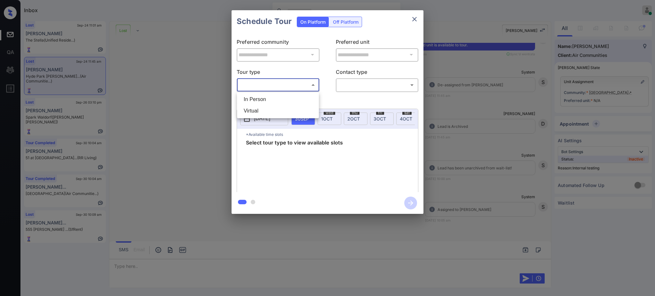
click at [281, 82] on body "Inbox Ajay Kumar Online Set yourself offline Set yourself on break Profile Swit…" at bounding box center [327, 148] width 655 height 296
click at [267, 94] on li "In Person" at bounding box center [277, 100] width 79 height 12
type input "********"
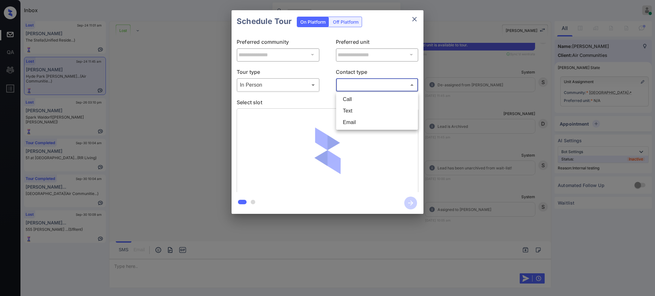
click at [348, 84] on body "Inbox Ajay Kumar Online Set yourself offline Set yourself on break Profile Swit…" at bounding box center [327, 148] width 655 height 296
click at [351, 116] on li "Text" at bounding box center [377, 111] width 79 height 12
type input "****"
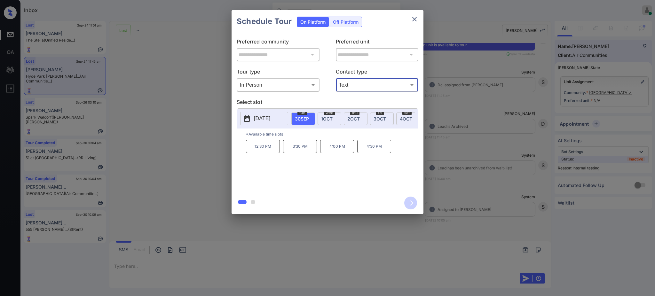
click at [515, 120] on div "**********" at bounding box center [327, 112] width 655 height 224
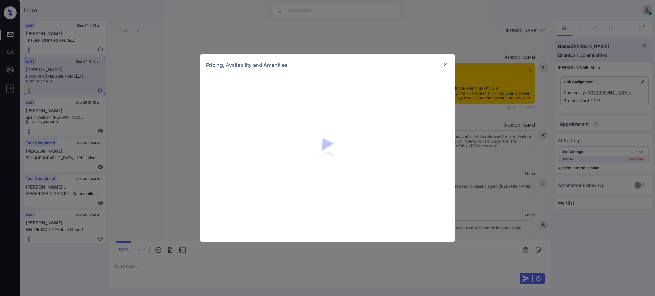
scroll to position [3987, 0]
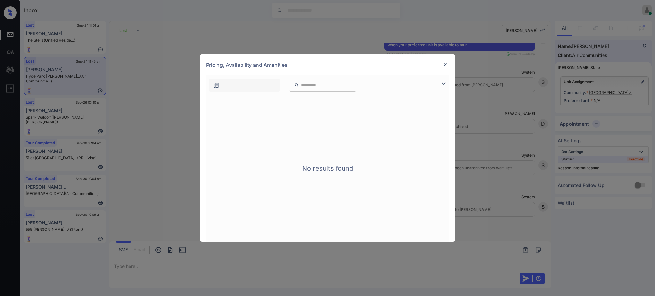
click at [447, 65] on img at bounding box center [445, 64] width 6 height 6
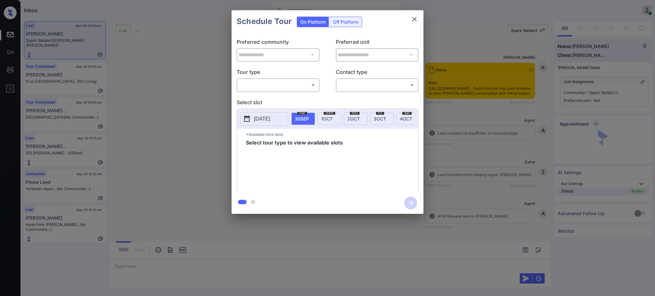
click at [268, 79] on div "​ ​" at bounding box center [278, 85] width 83 height 14
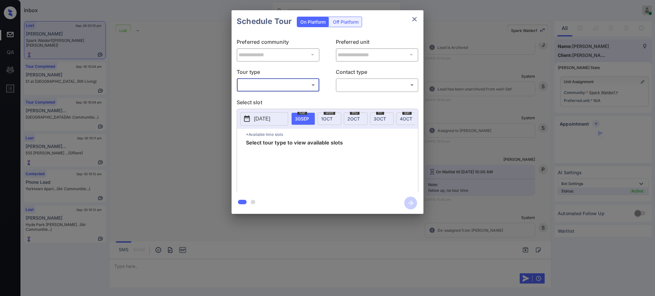
click at [265, 90] on body "Inbox [PERSON_NAME] Online Set yourself offline Set yourself on break Profile S…" at bounding box center [327, 148] width 655 height 296
click at [261, 99] on li "In Person" at bounding box center [277, 100] width 79 height 12
type input "********"
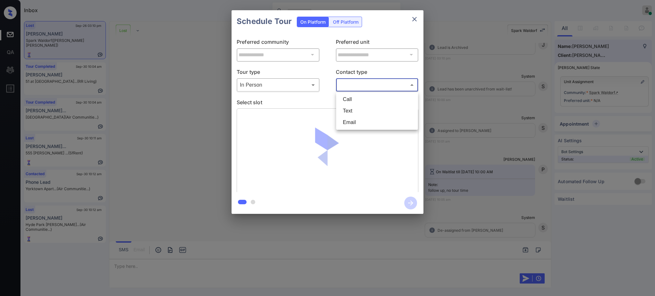
click at [351, 82] on body "Inbox [PERSON_NAME] Online Set yourself offline Set yourself on break Profile S…" at bounding box center [327, 148] width 655 height 296
click at [357, 111] on li "Text" at bounding box center [377, 111] width 79 height 12
type input "****"
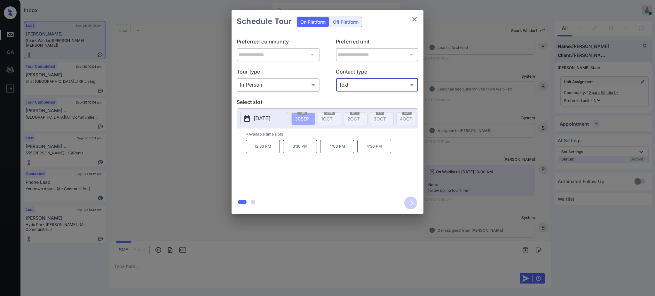
click at [504, 108] on div "**********" at bounding box center [327, 112] width 655 height 224
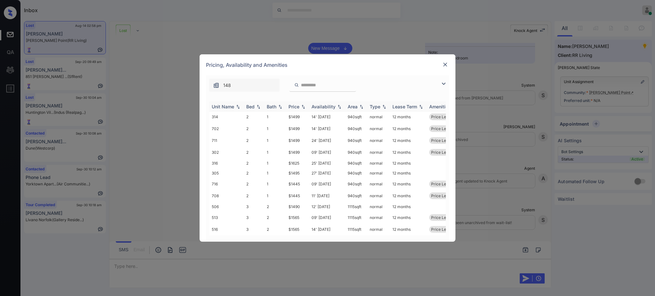
scroll to position [7, 0]
click at [444, 62] on img at bounding box center [445, 64] width 6 height 6
